Goal: Information Seeking & Learning: Check status

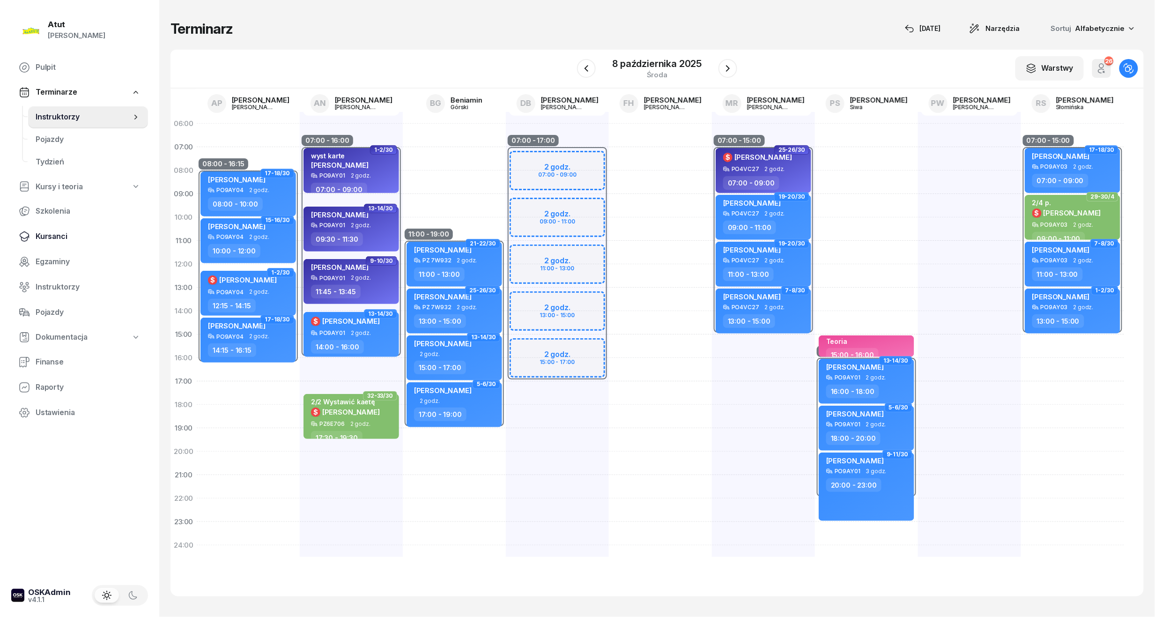
click at [46, 236] on span "Kursanci" at bounding box center [88, 236] width 105 height 12
click at [52, 232] on span "Kursanci" at bounding box center [88, 236] width 105 height 12
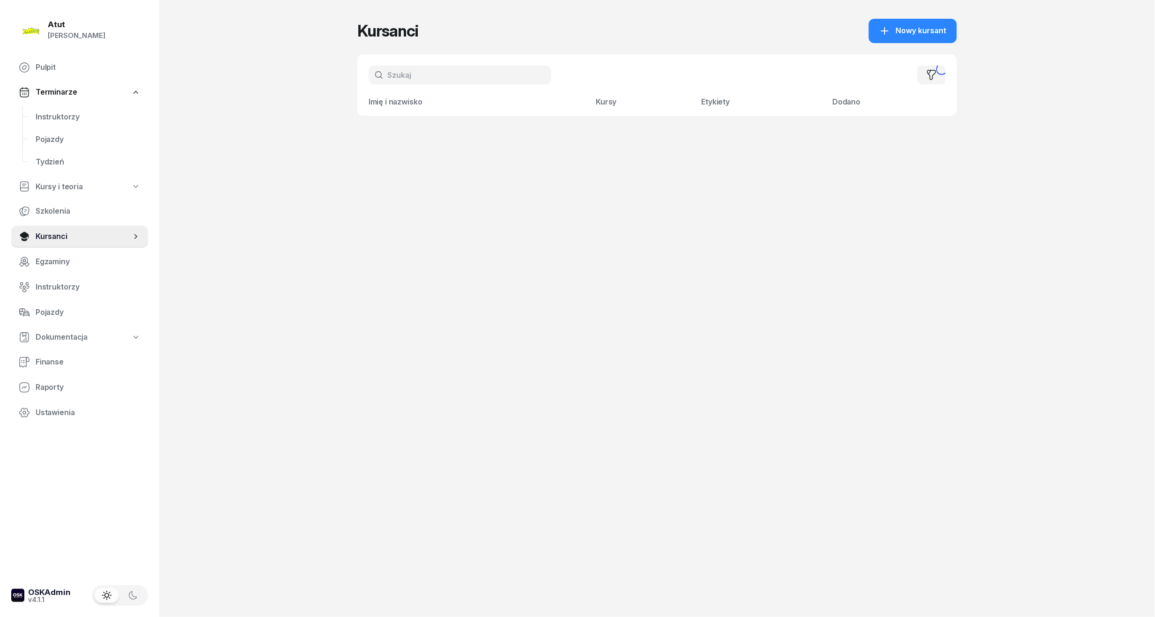
click at [425, 73] on input "text" at bounding box center [460, 75] width 183 height 19
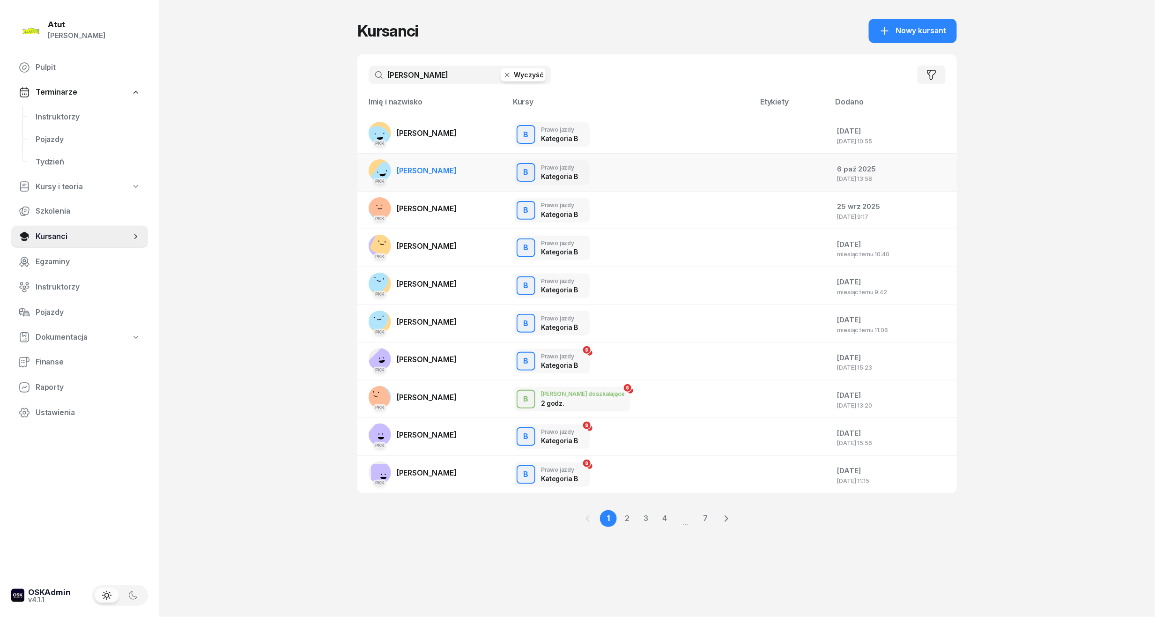
type input "[PERSON_NAME]"
click at [428, 170] on span "[PERSON_NAME]" at bounding box center [427, 170] width 60 height 9
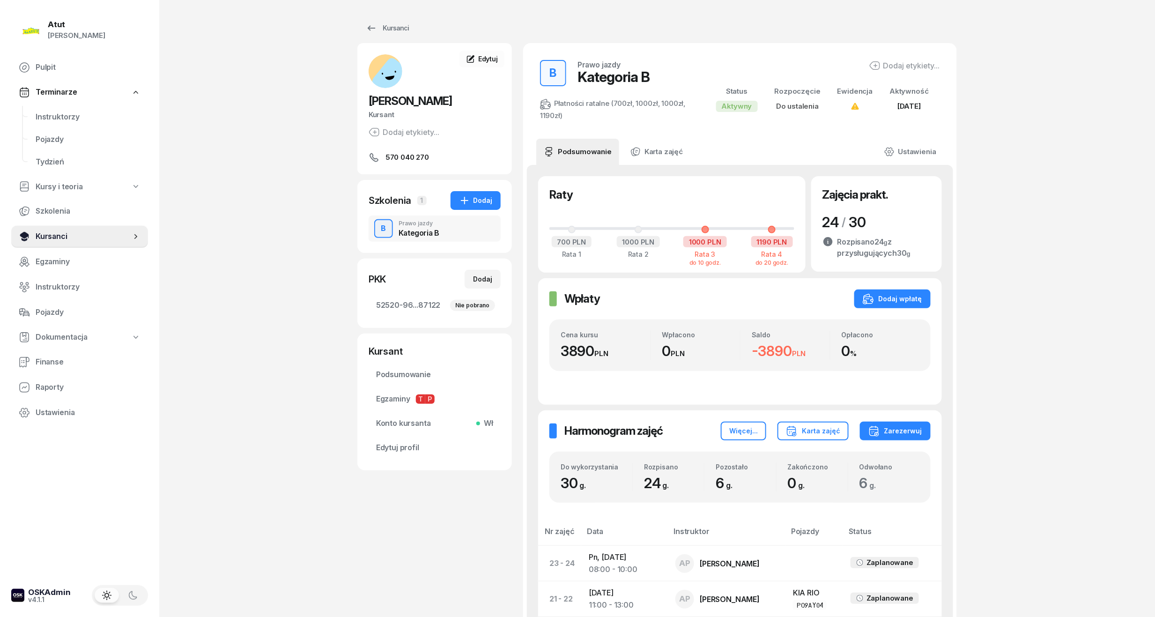
click at [57, 235] on span "Kursanci" at bounding box center [84, 236] width 96 height 12
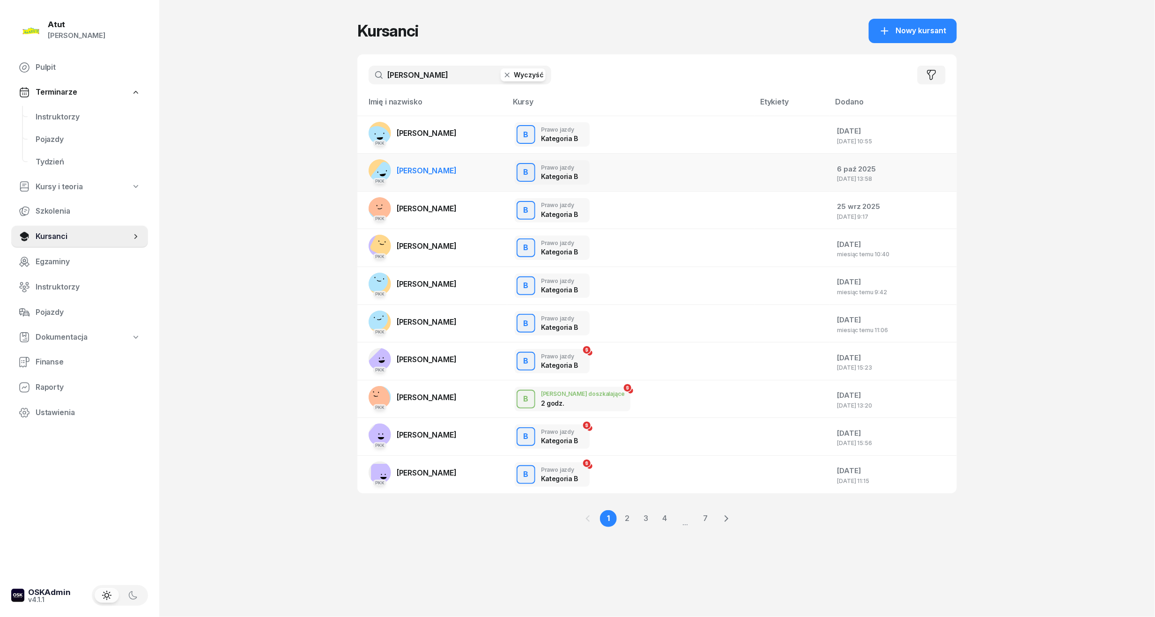
click at [424, 173] on span "[PERSON_NAME]" at bounding box center [427, 170] width 60 height 9
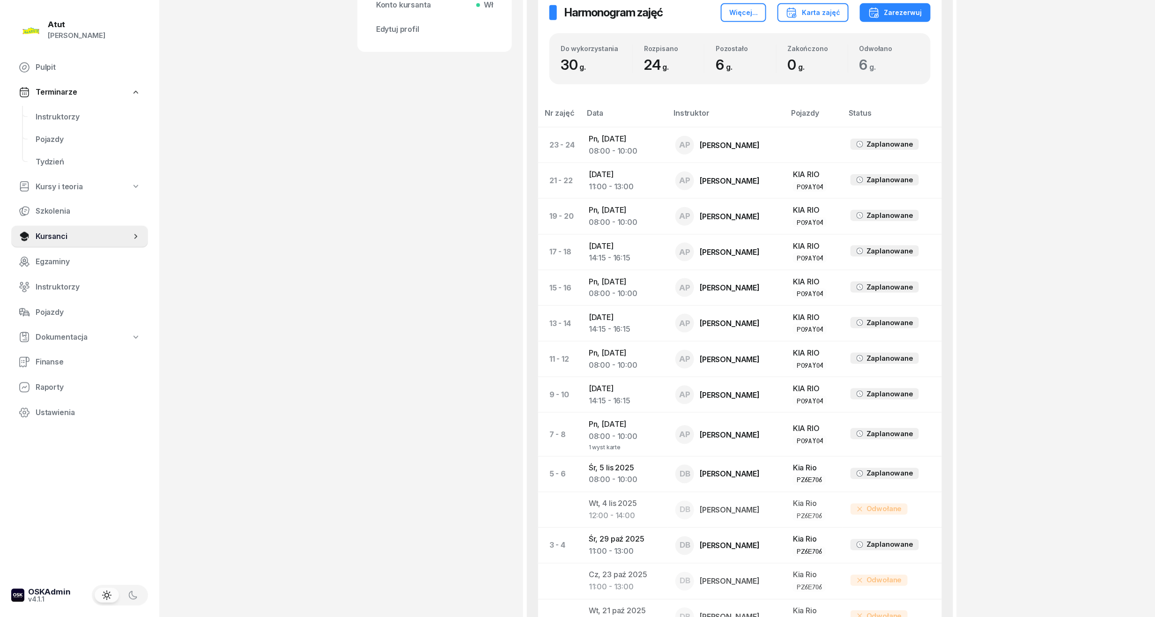
scroll to position [345, 0]
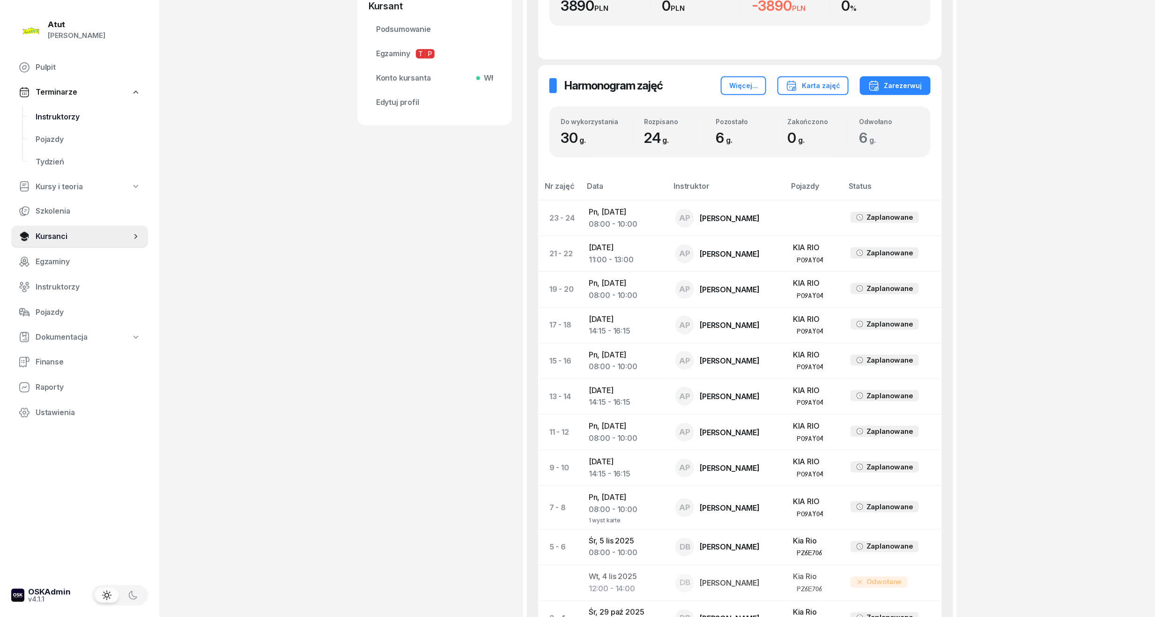
click at [49, 120] on span "Instruktorzy" at bounding box center [88, 117] width 105 height 12
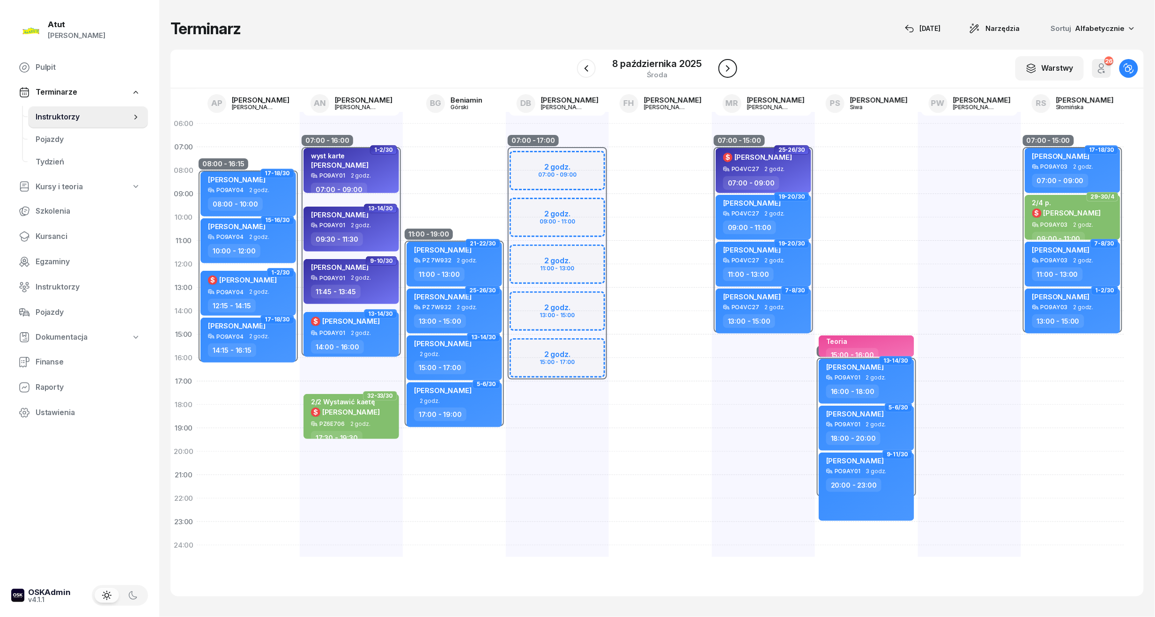
click at [729, 68] on icon "button" at bounding box center [728, 68] width 4 height 7
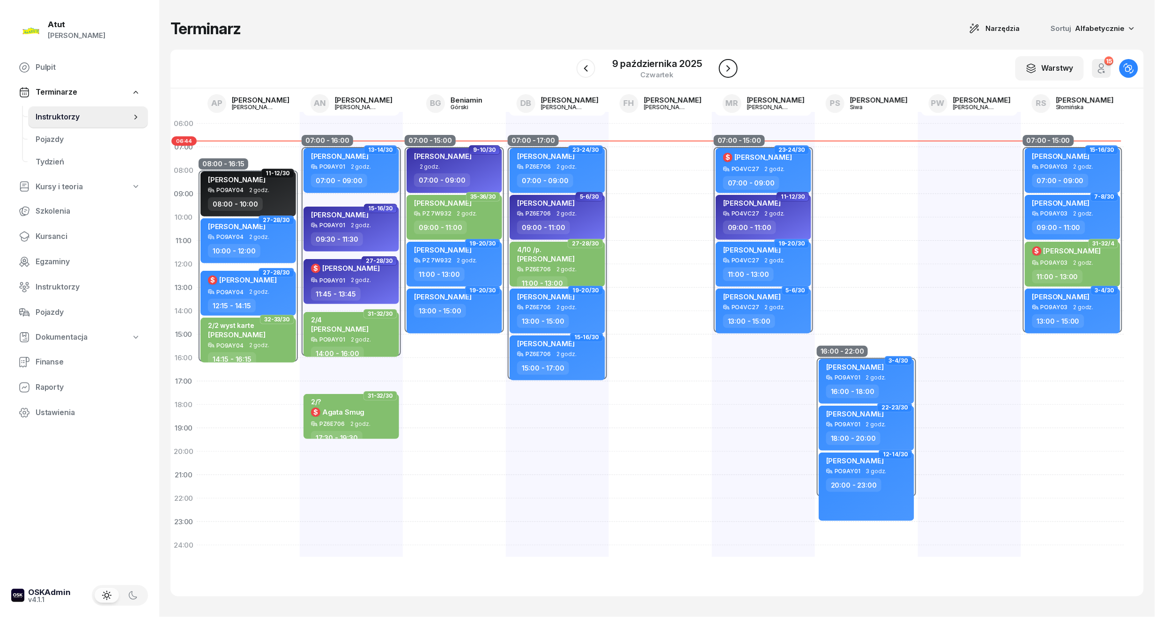
click at [727, 70] on icon "button" at bounding box center [728, 68] width 11 height 11
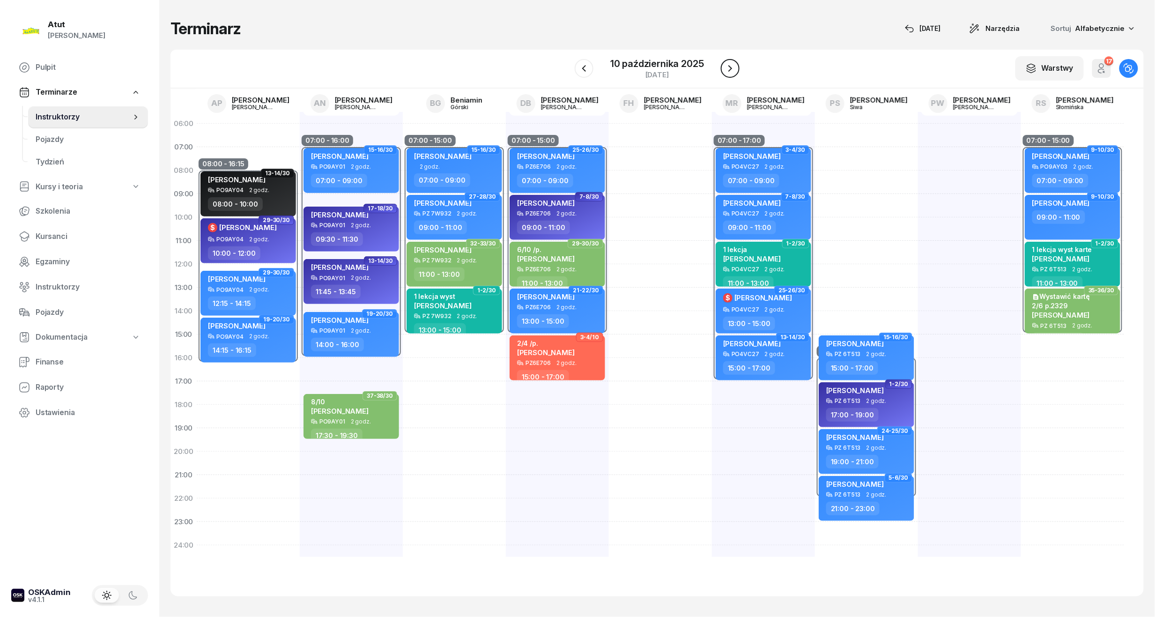
click at [727, 70] on icon "button" at bounding box center [729, 68] width 11 height 11
